Goal: Contribute content

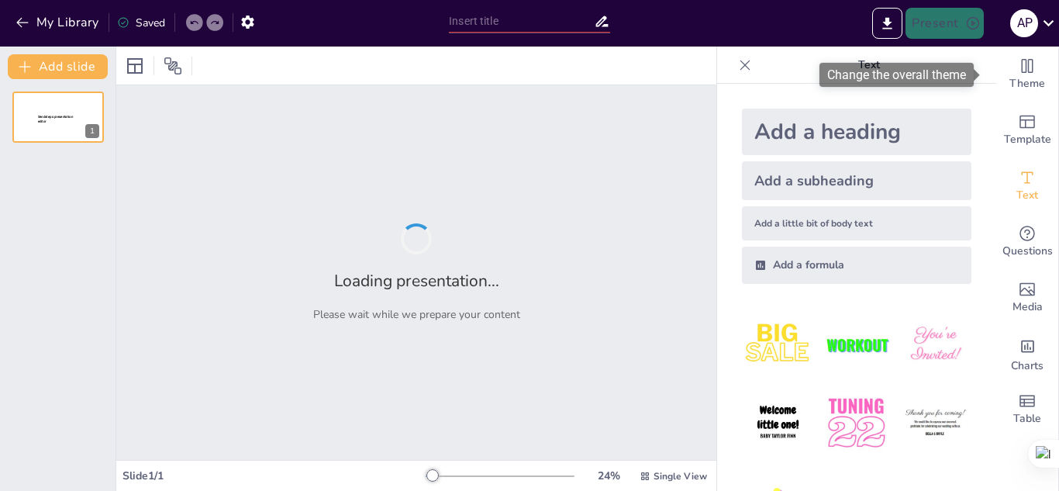
type input "La Importancia de los ODS en el Desarrollo Sostenible"
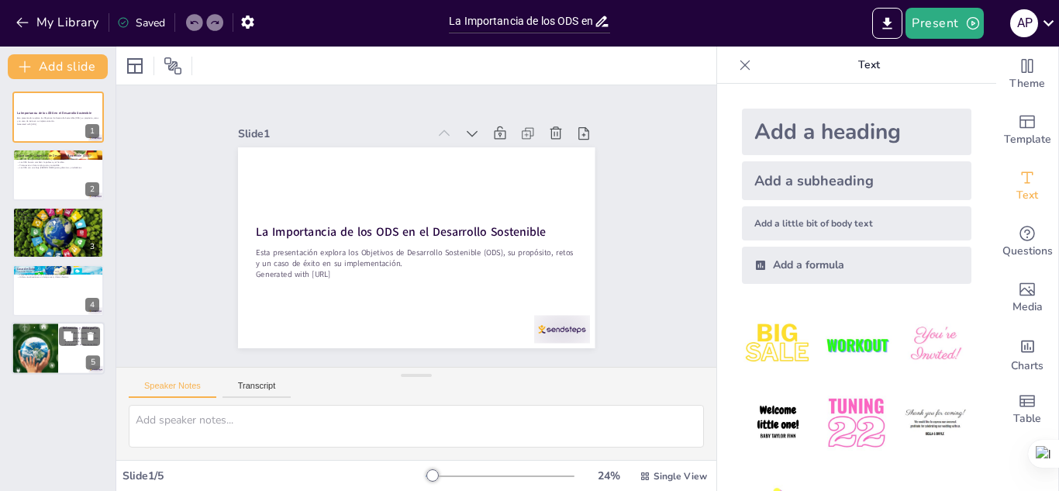
click at [47, 334] on div at bounding box center [34, 348] width 93 height 53
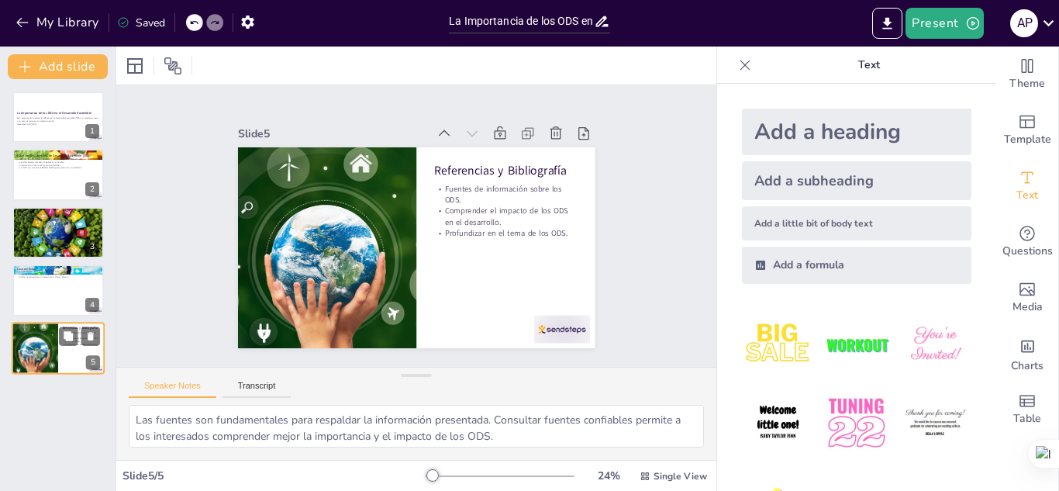
type textarea "El SDG Tracker es una herramienta poderosa que permite a los gobiernos y ciudad…"
